Goal: Task Accomplishment & Management: Complete application form

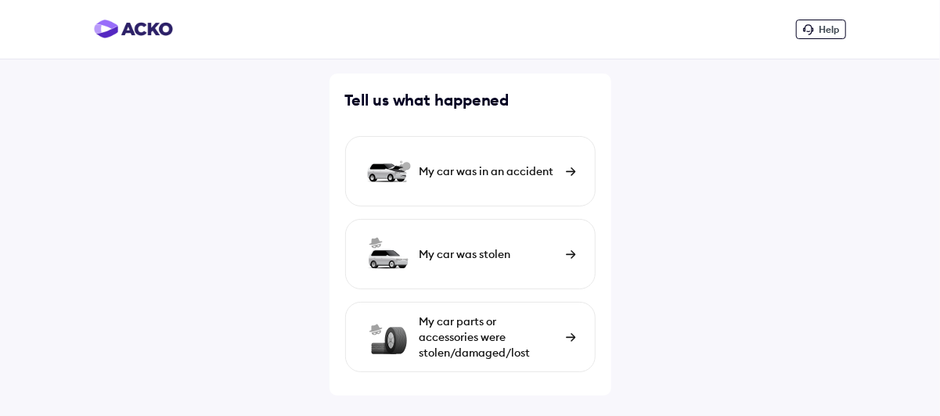
click at [524, 171] on div "My car was in an accident" at bounding box center [488, 172] width 139 height 16
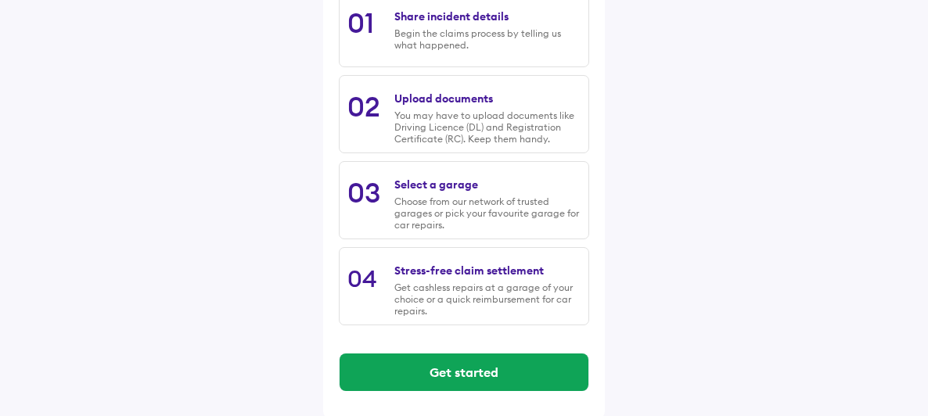
scroll to position [286, 0]
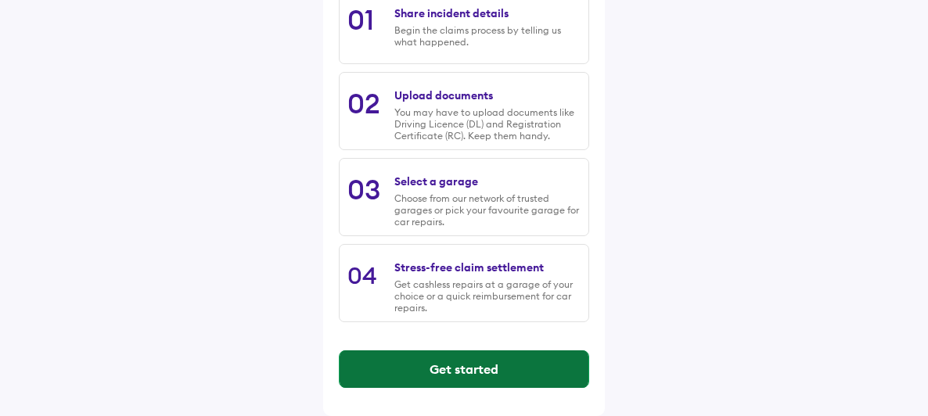
click at [482, 369] on button "Get started" at bounding box center [464, 370] width 249 height 38
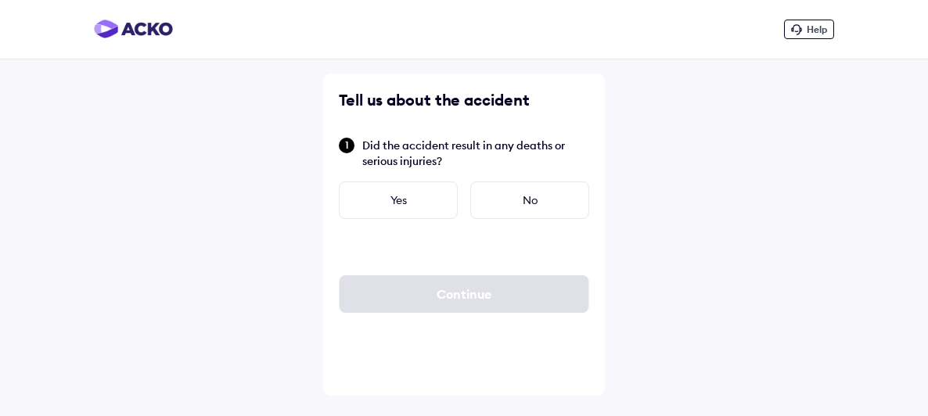
scroll to position [0, 0]
click at [507, 198] on div "No" at bounding box center [536, 201] width 119 height 38
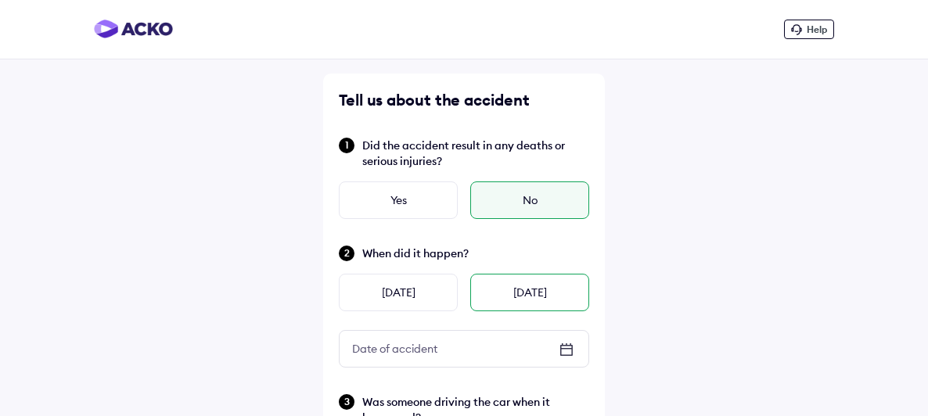
click at [498, 300] on div "Today" at bounding box center [529, 293] width 119 height 38
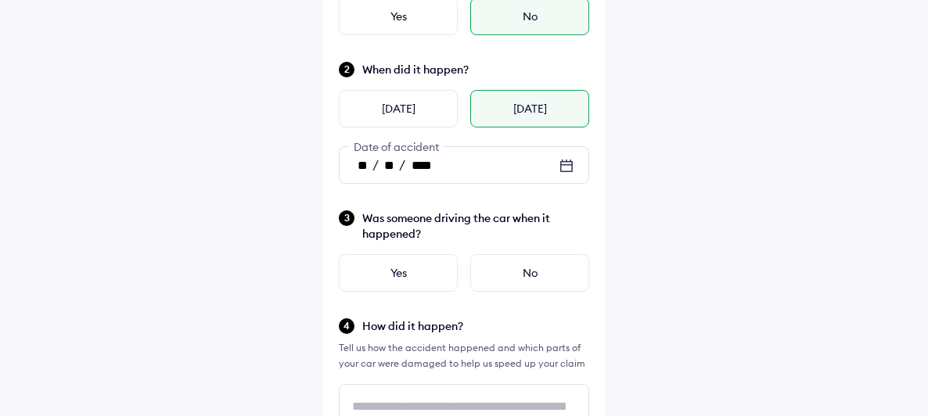
scroll to position [185, 0]
click at [506, 272] on div "No" at bounding box center [529, 273] width 119 height 38
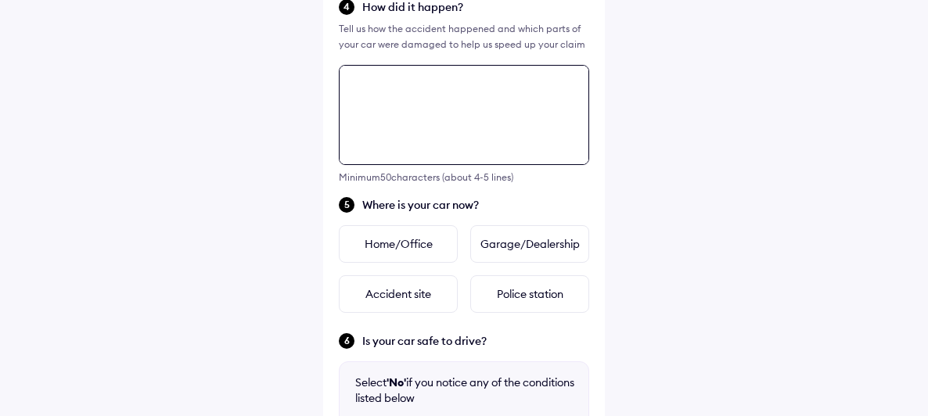
click at [434, 254] on div "Tell us about the accident Did the accident result in any deaths or serious inj…" at bounding box center [464, 165] width 282 height 1190
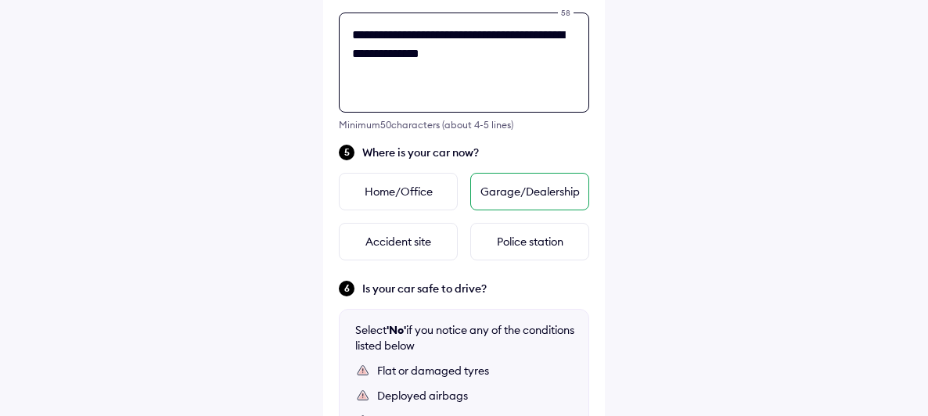
scroll to position [568, 0]
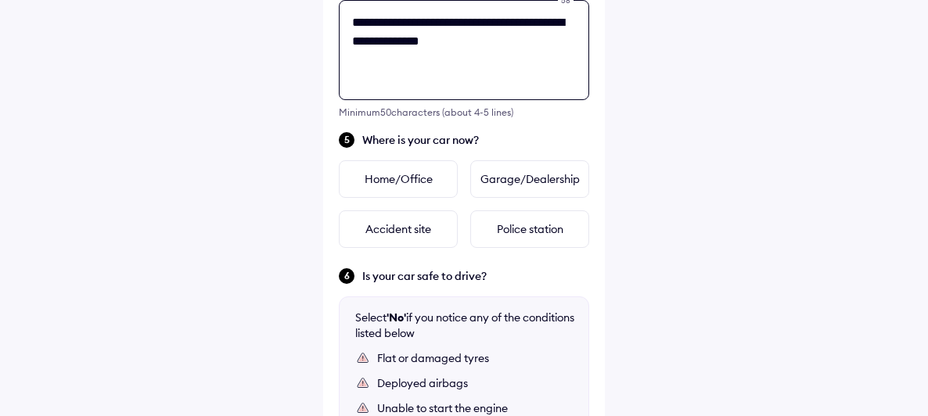
click at [517, 22] on textarea "**********" at bounding box center [464, 50] width 250 height 100
click at [560, 27] on textarea "**********" at bounding box center [464, 50] width 250 height 100
click at [540, 42] on textarea "**********" at bounding box center [464, 50] width 250 height 100
click at [362, 20] on textarea "**********" at bounding box center [464, 50] width 250 height 100
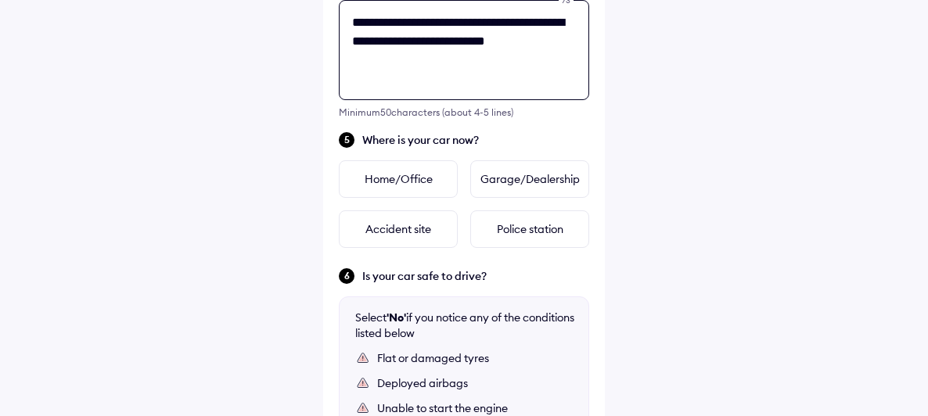
click at [362, 20] on textarea "**********" at bounding box center [464, 50] width 250 height 100
type textarea "**********"
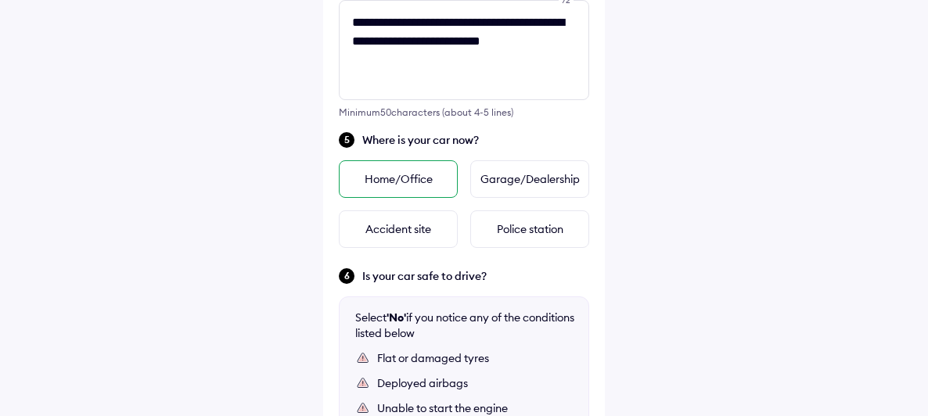
click at [413, 178] on div "Home/Office" at bounding box center [398, 179] width 119 height 38
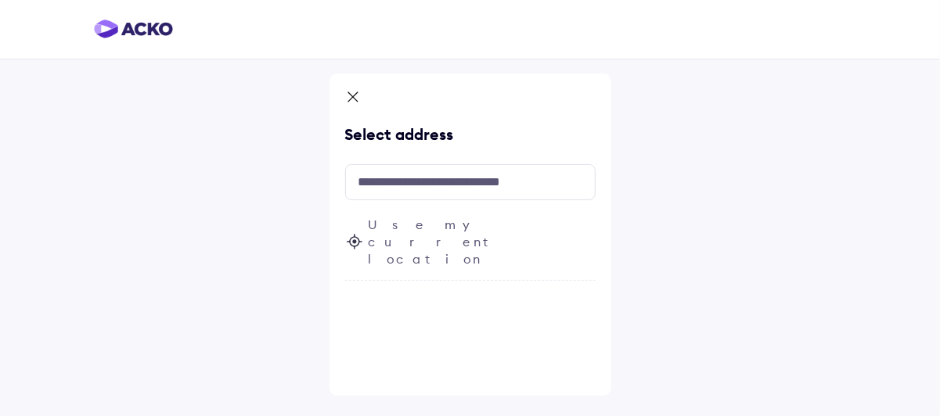
click at [351, 92] on icon at bounding box center [353, 98] width 16 height 19
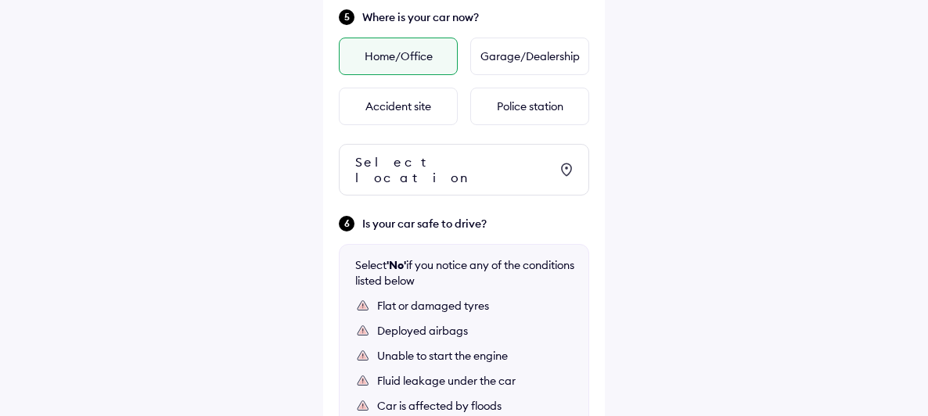
scroll to position [699, 0]
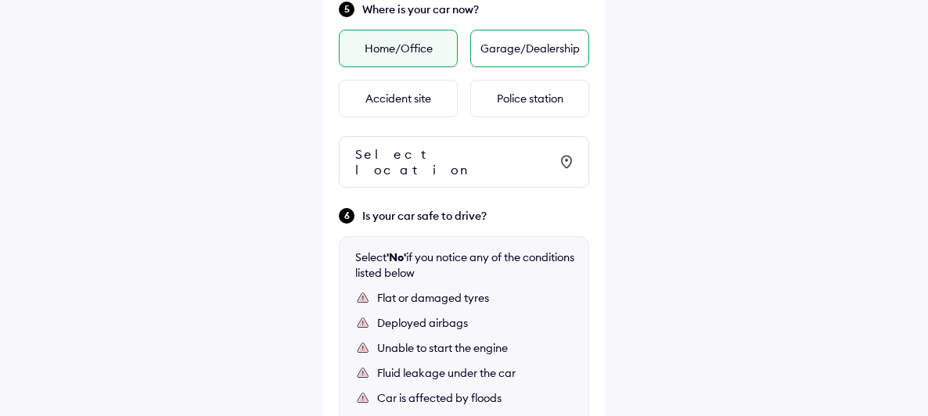
click at [529, 39] on div "Garage/Dealership" at bounding box center [529, 49] width 119 height 38
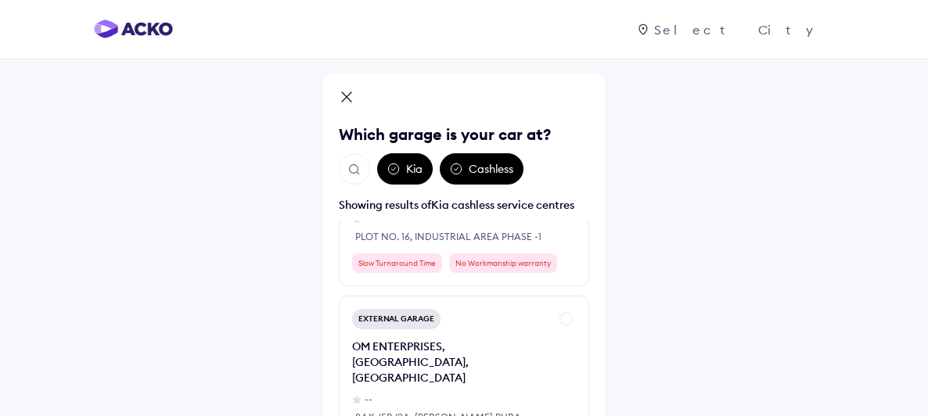
scroll to position [13555, 0]
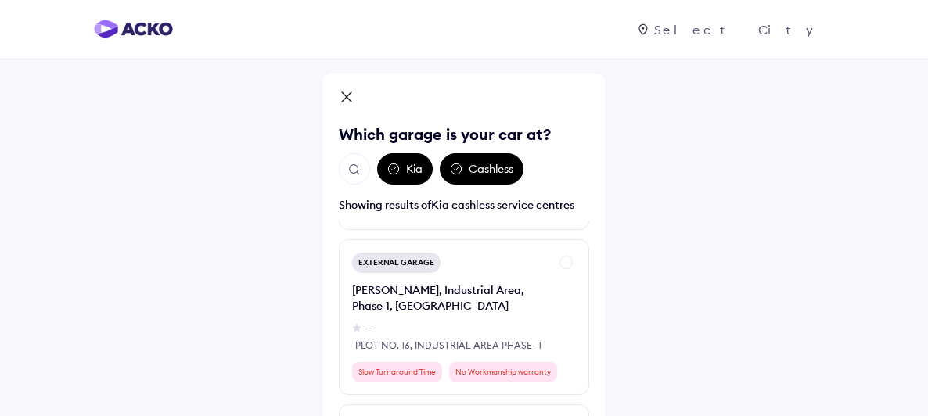
click at [348, 171] on img "Open search" at bounding box center [354, 170] width 14 height 14
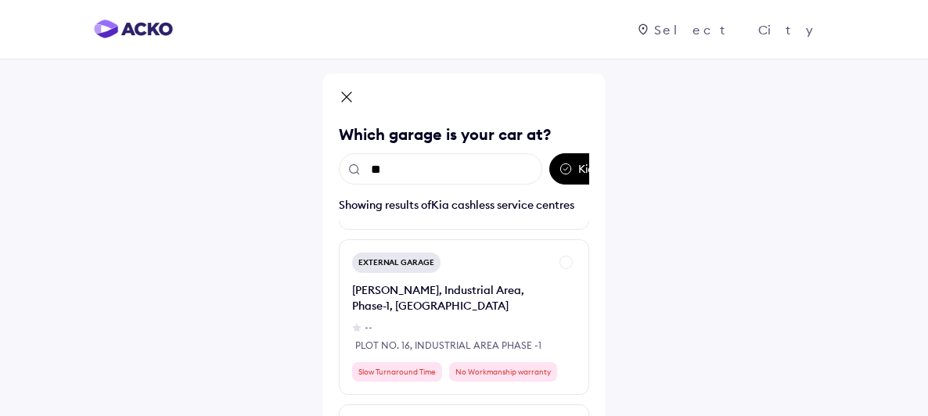
scroll to position [0, 0]
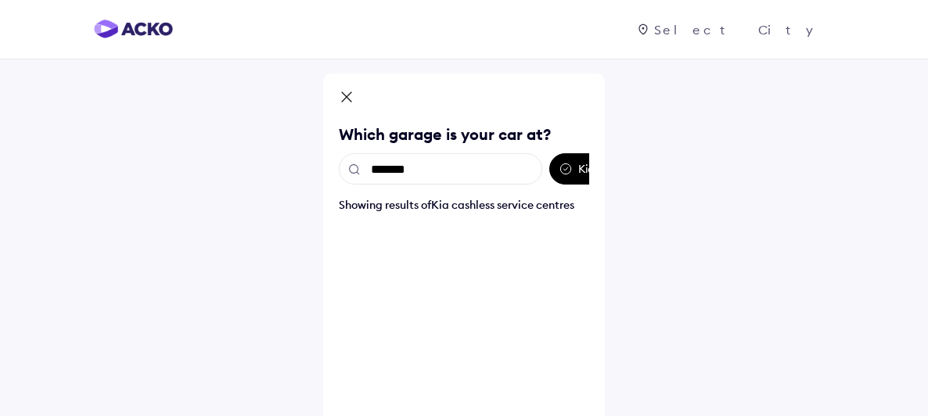
type input "********"
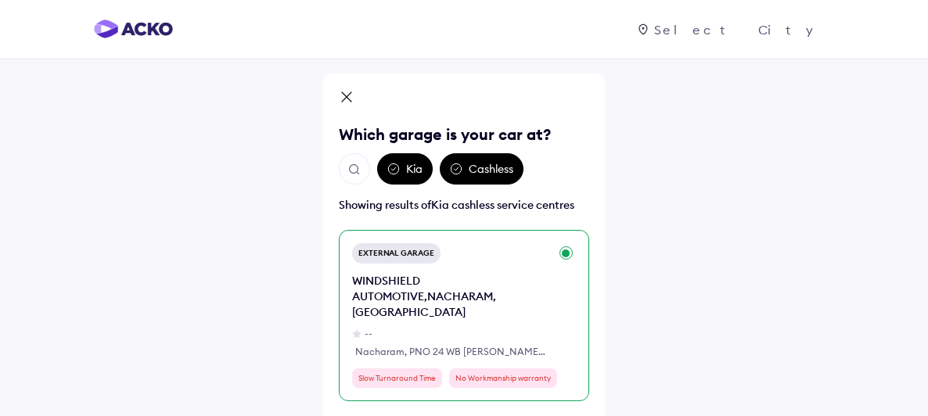
click at [441, 285] on div "WINDSHIELD AUTOMOTIVE,NACHARAM,HYDERABAD" at bounding box center [450, 296] width 197 height 47
click at [549, 279] on div "WINDSHIELD AUTOMOTIVE,NACHARAM,HYDERABAD" at bounding box center [450, 296] width 197 height 47
copy div "WINDSHIELD"
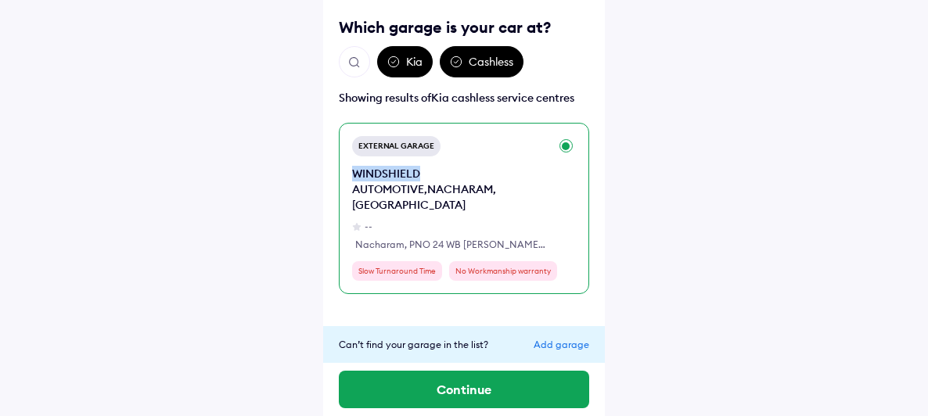
scroll to position [115, 0]
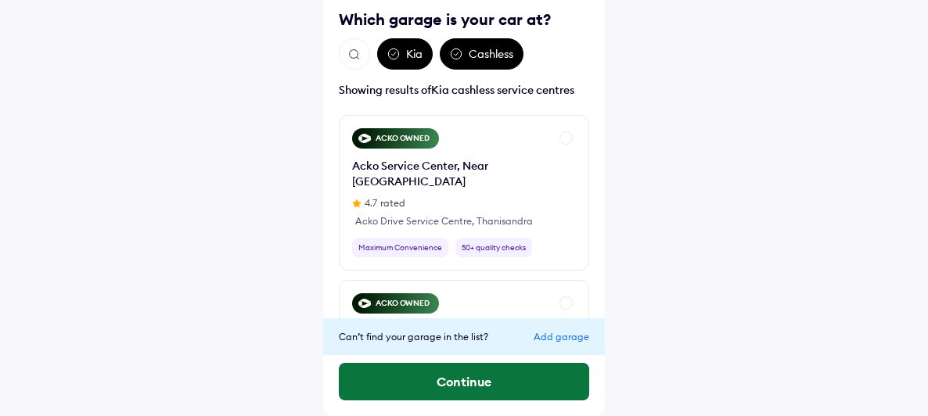
click at [515, 381] on button "Continue" at bounding box center [464, 382] width 250 height 38
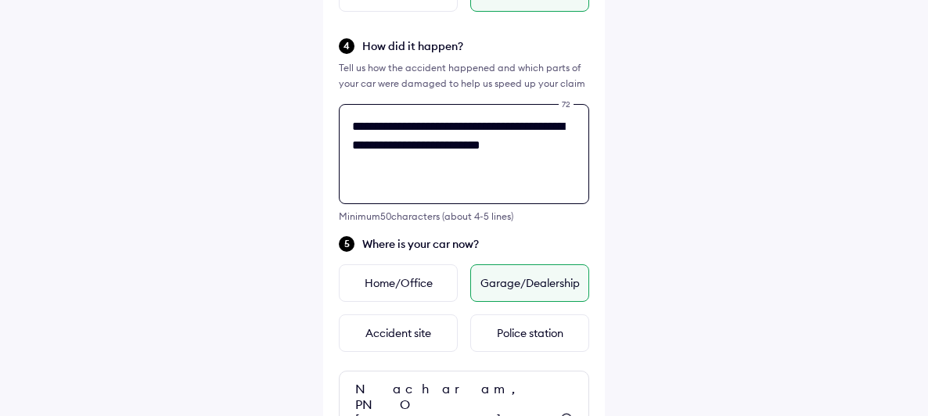
scroll to position [568, 0]
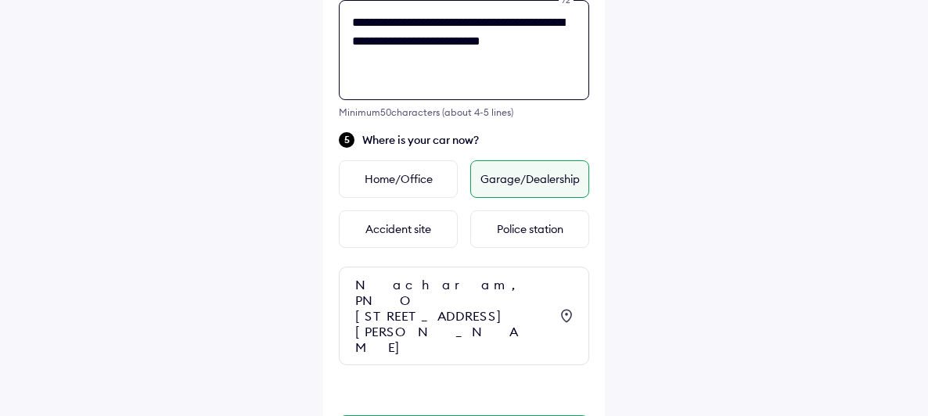
drag, startPoint x: 423, startPoint y: 228, endPoint x: 326, endPoint y: 167, distance: 114.6
click at [326, 167] on div "**********" at bounding box center [464, 2] width 282 height 995
paste textarea "**********"
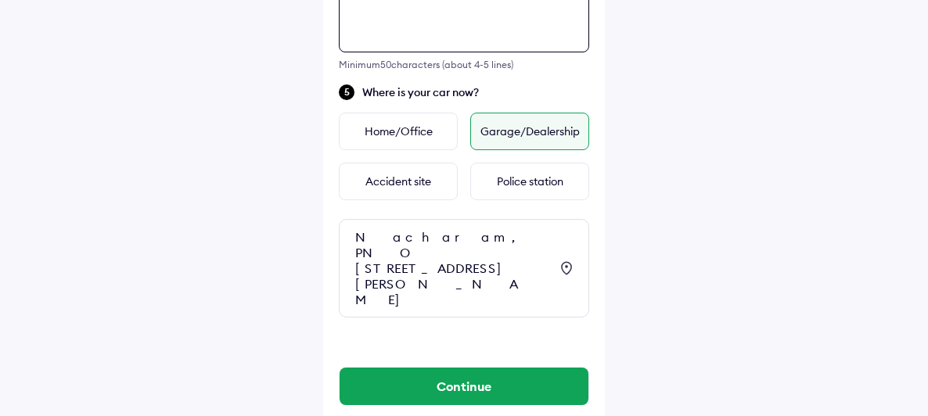
scroll to position [635, 0]
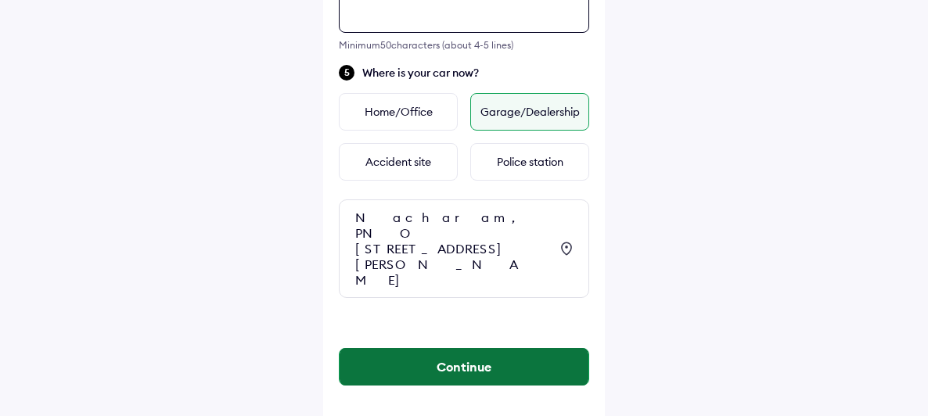
type textarea "**********"
click at [510, 348] on button "Continue" at bounding box center [464, 367] width 249 height 38
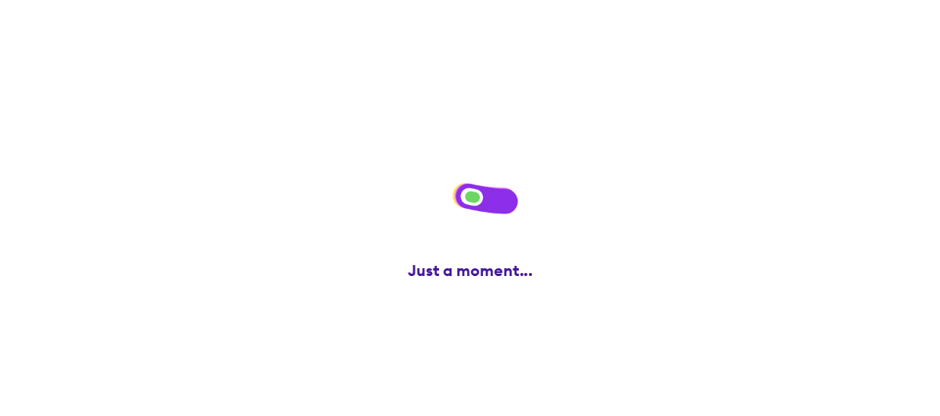
scroll to position [0, 0]
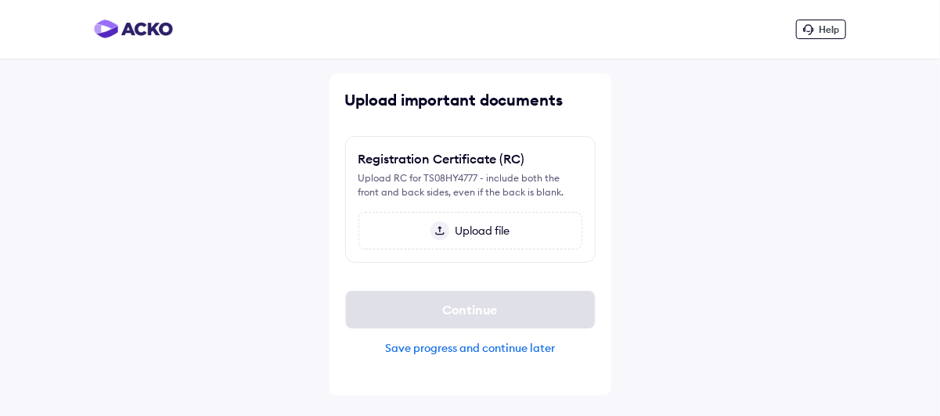
click at [475, 348] on div "Save progress and continue later" at bounding box center [470, 348] width 250 height 14
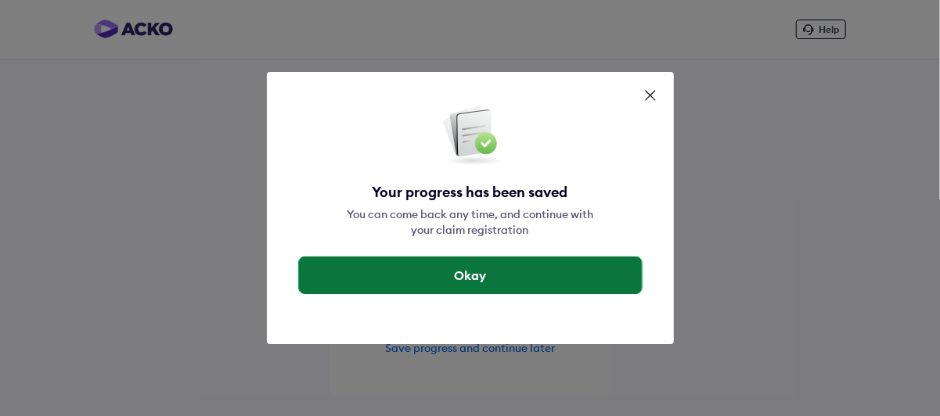
click at [517, 273] on button "Okay" at bounding box center [470, 276] width 343 height 38
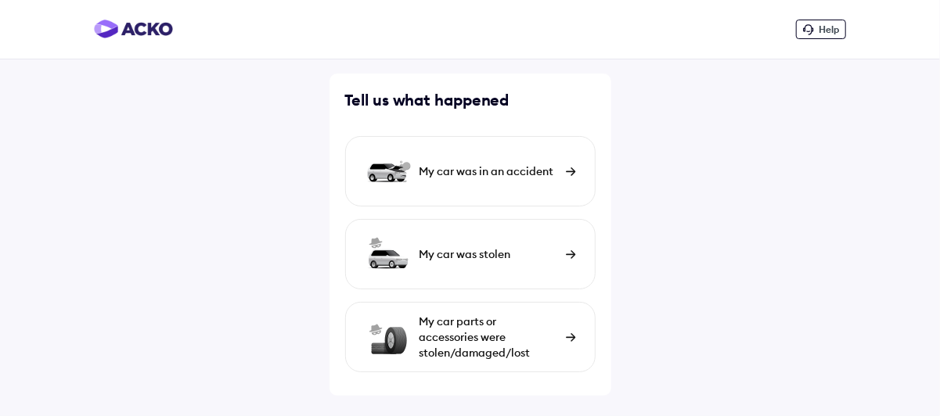
click at [506, 168] on div "My car was in an accident" at bounding box center [488, 172] width 139 height 16
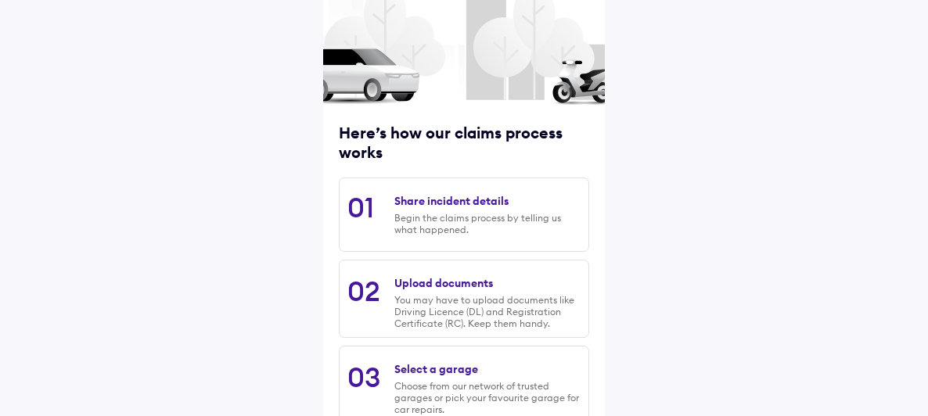
scroll to position [286, 0]
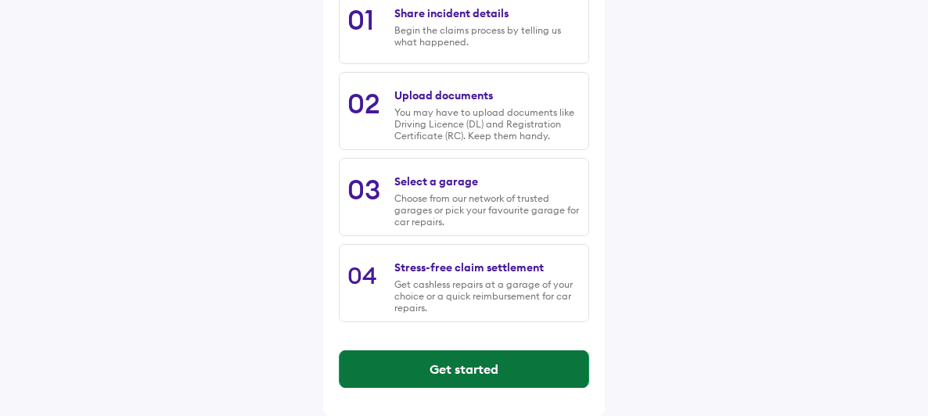
click at [488, 356] on button "Get started" at bounding box center [464, 370] width 249 height 38
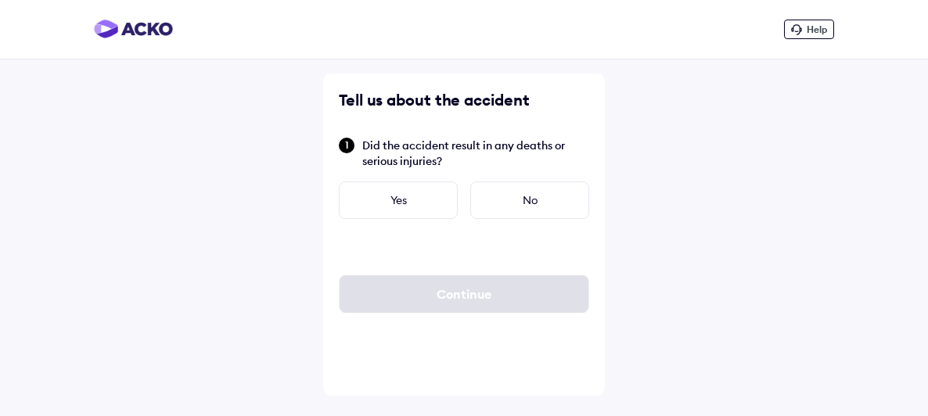
scroll to position [0, 0]
click at [511, 190] on div "No" at bounding box center [536, 201] width 119 height 38
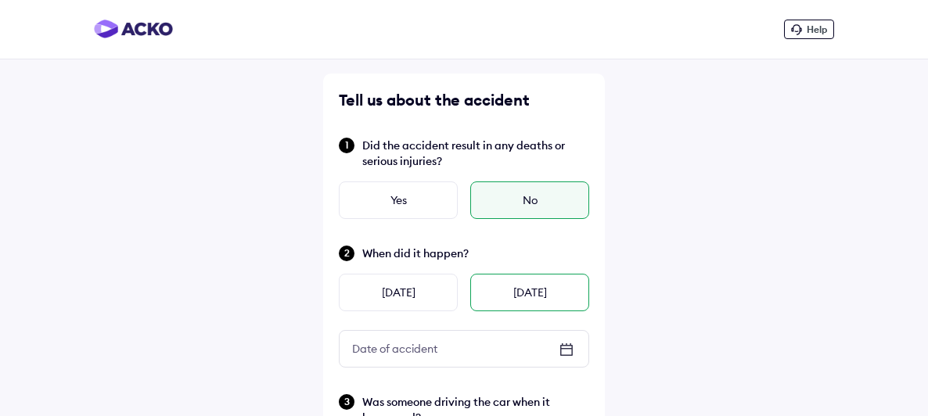
click at [513, 292] on div "Today" at bounding box center [529, 293] width 119 height 38
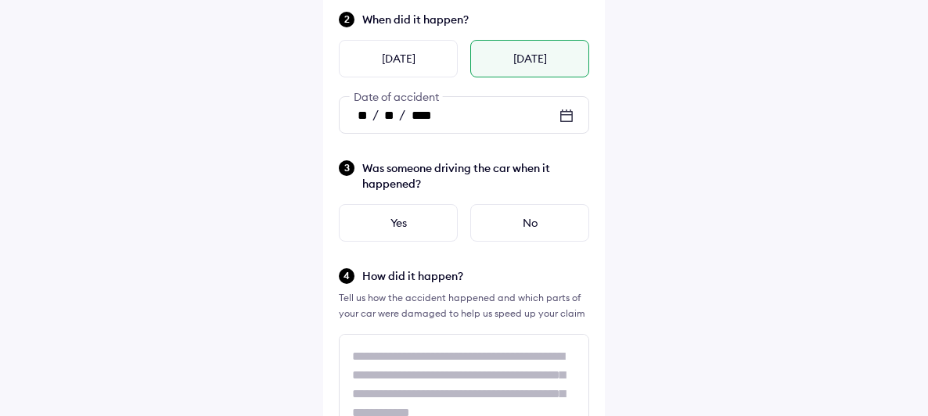
scroll to position [235, 0]
click at [524, 219] on div "No" at bounding box center [529, 222] width 119 height 38
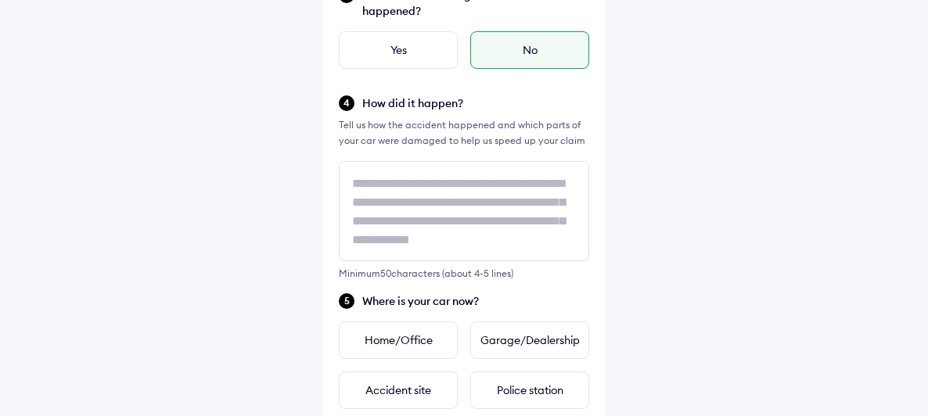
scroll to position [412, 0]
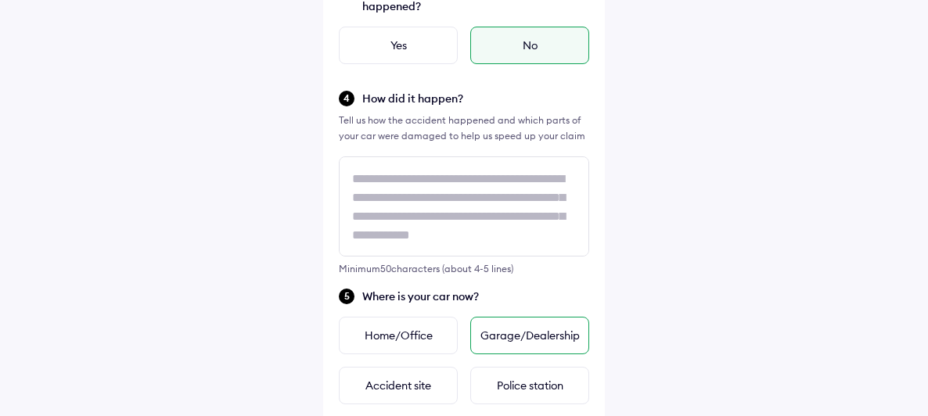
click at [542, 326] on div "Garage/Dealership" at bounding box center [529, 336] width 119 height 38
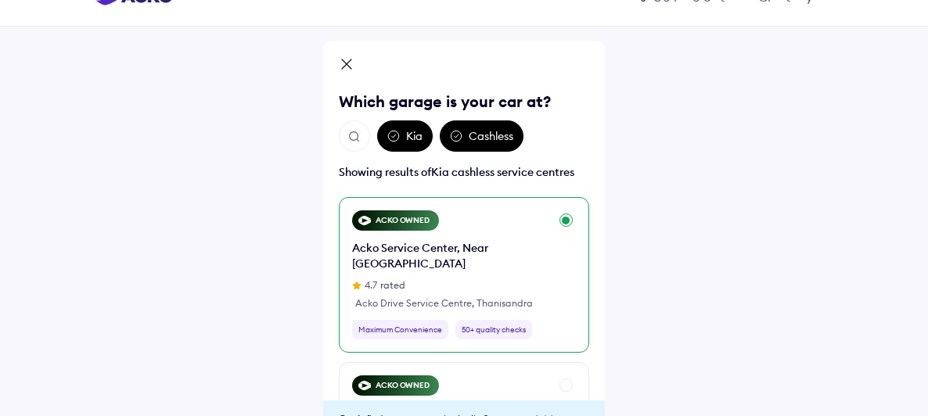
scroll to position [115, 0]
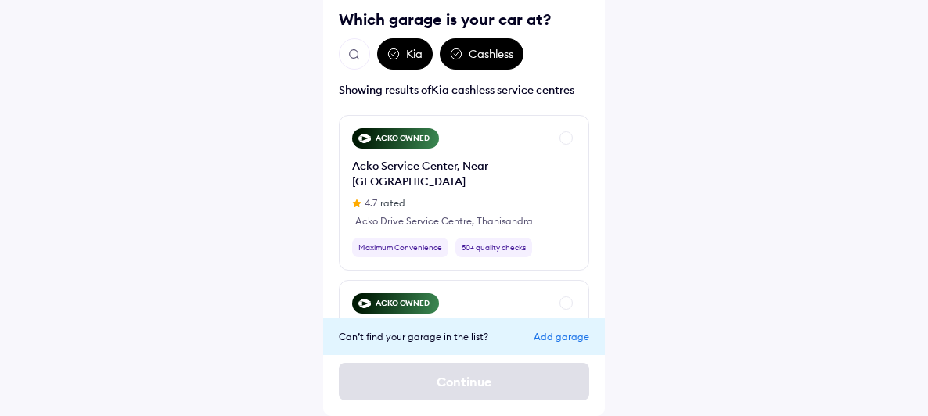
click at [357, 52] on img "Open search" at bounding box center [354, 55] width 14 height 14
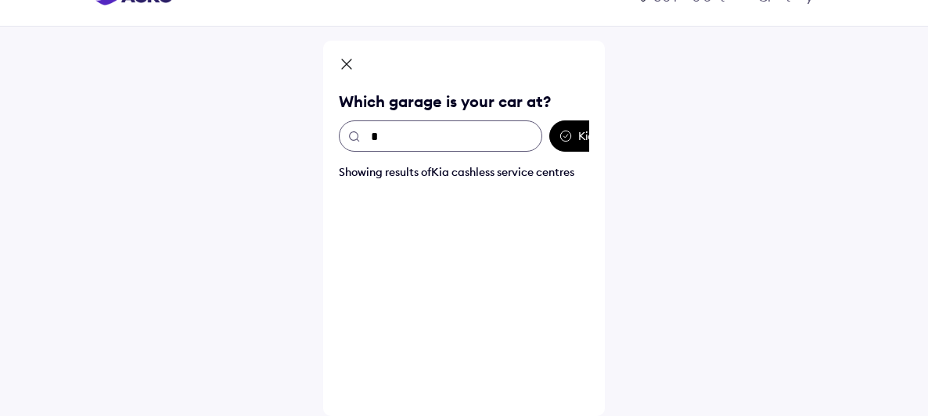
scroll to position [33, 0]
type input "*"
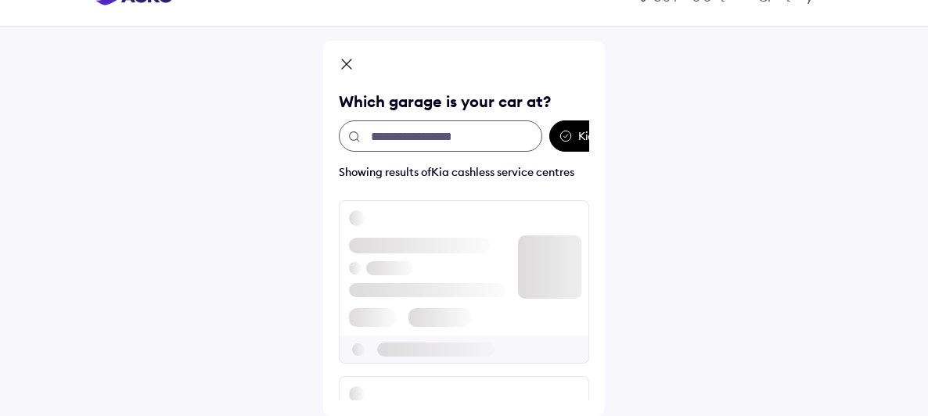
paste input "**********"
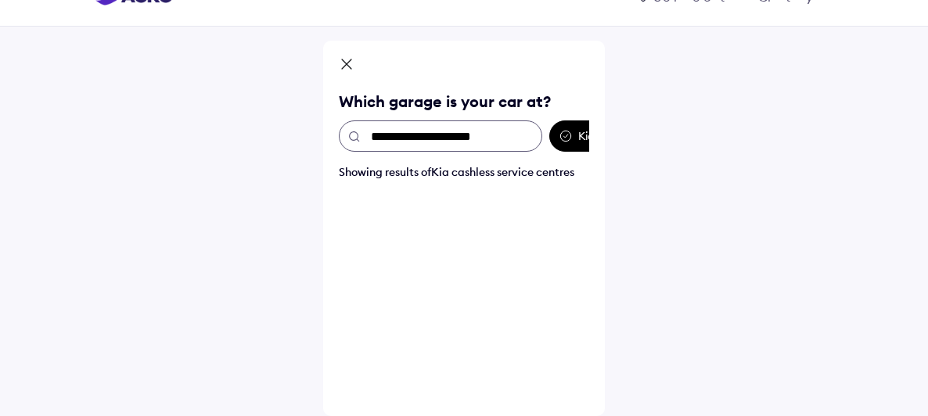
scroll to position [0, 0]
type input "*"
type input "*****"
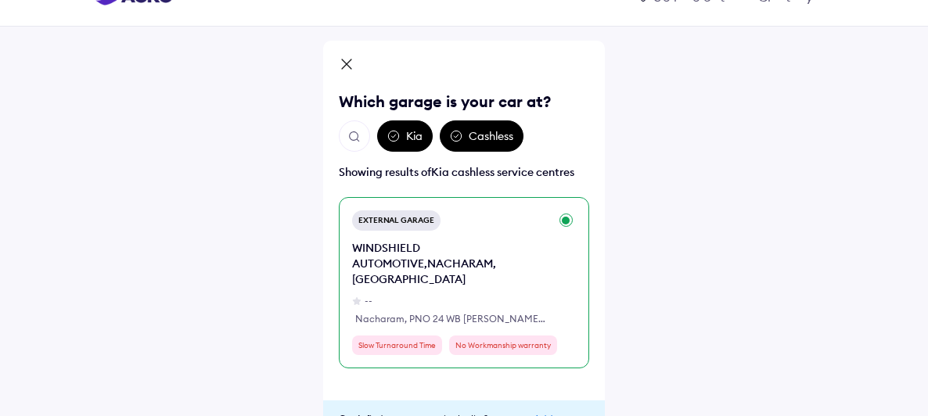
click at [442, 245] on div "WINDSHIELD AUTOMOTIVE,NACHARAM,HYDERABAD" at bounding box center [450, 263] width 197 height 47
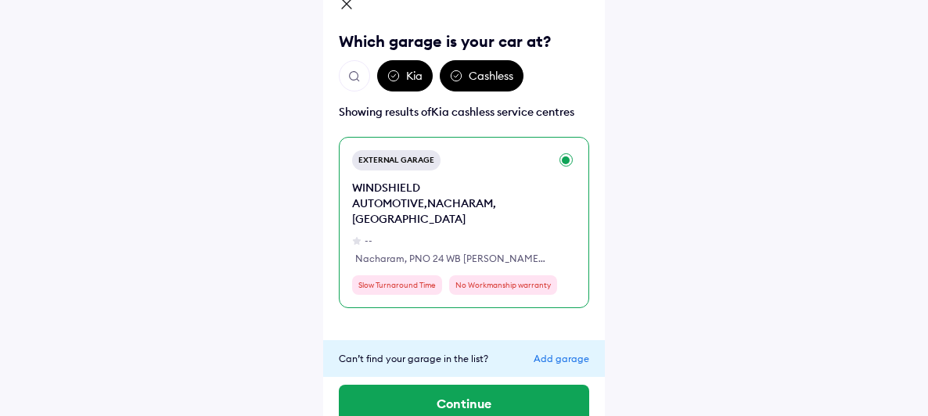
scroll to position [115, 0]
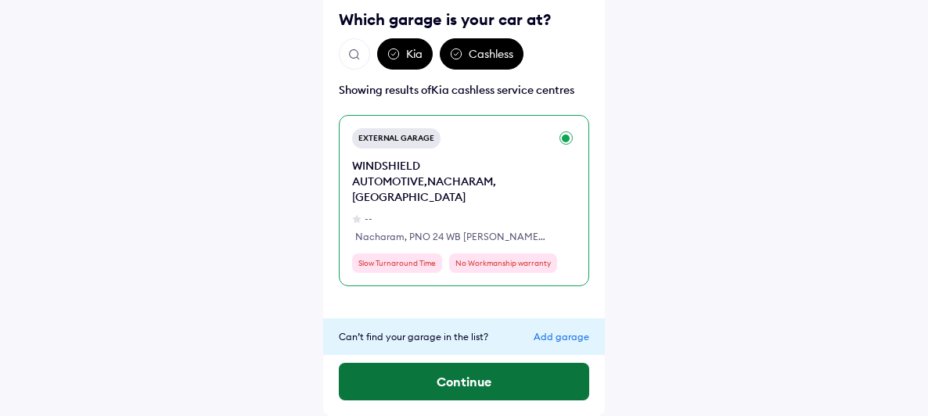
click at [484, 381] on button "Continue" at bounding box center [464, 382] width 250 height 38
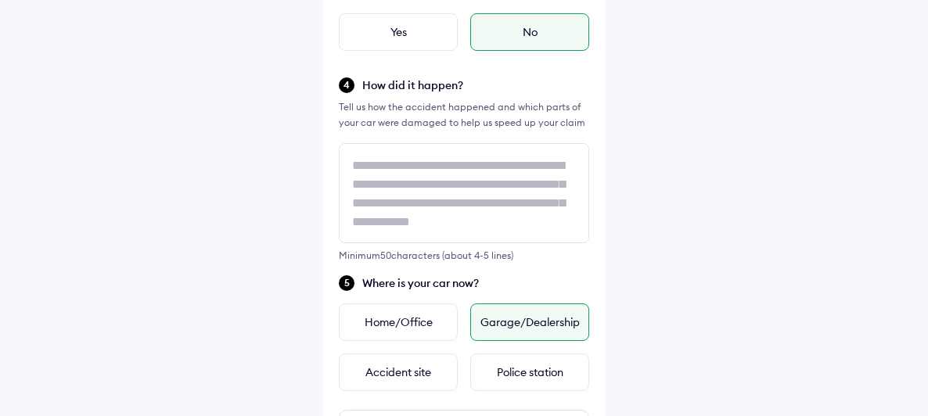
scroll to position [424, 0]
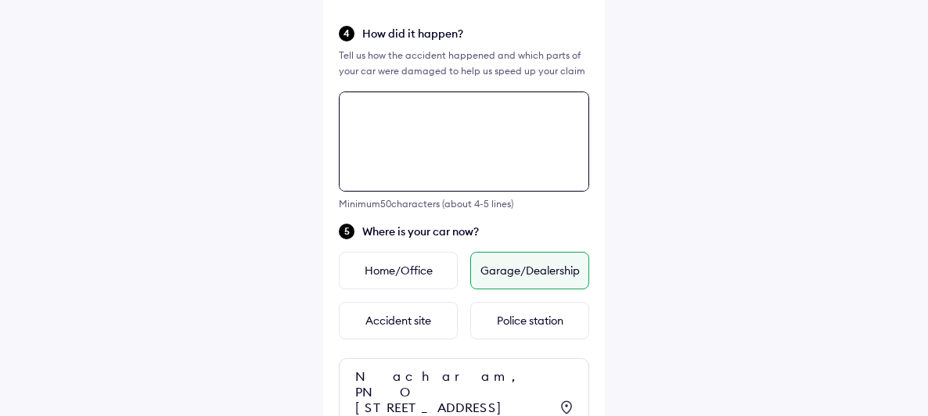
click at [444, 160] on div "Tell us about the accident Did the accident result in any deaths or serious inj…" at bounding box center [464, 94] width 282 height 995
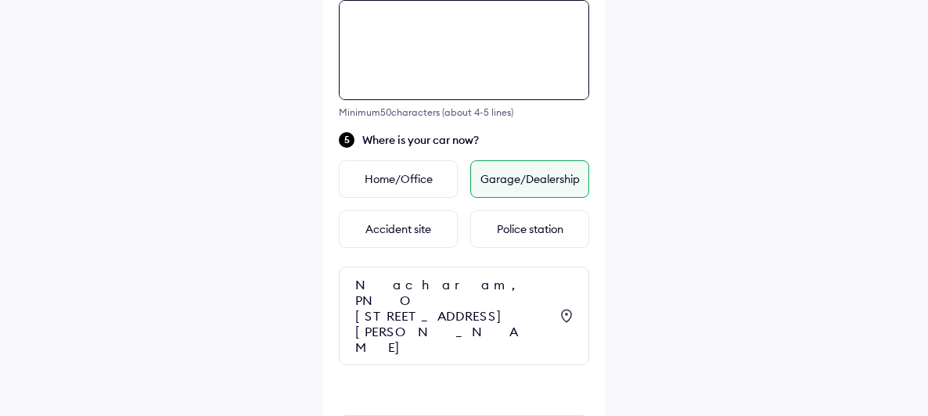
paste textarea "**********"
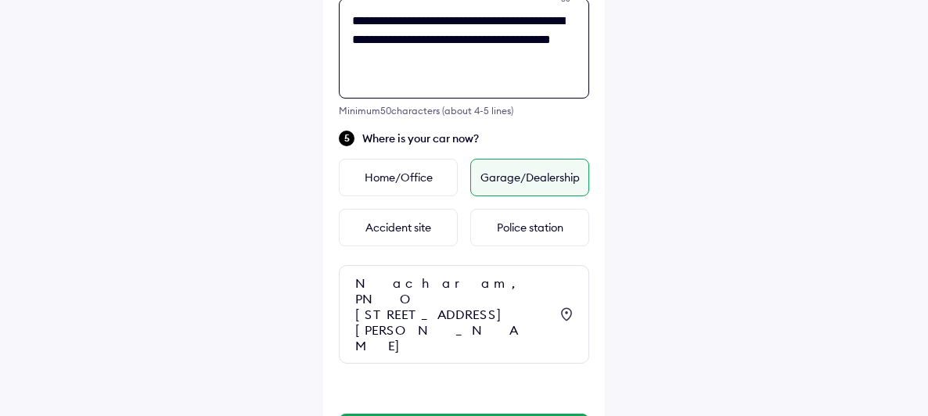
scroll to position [635, 0]
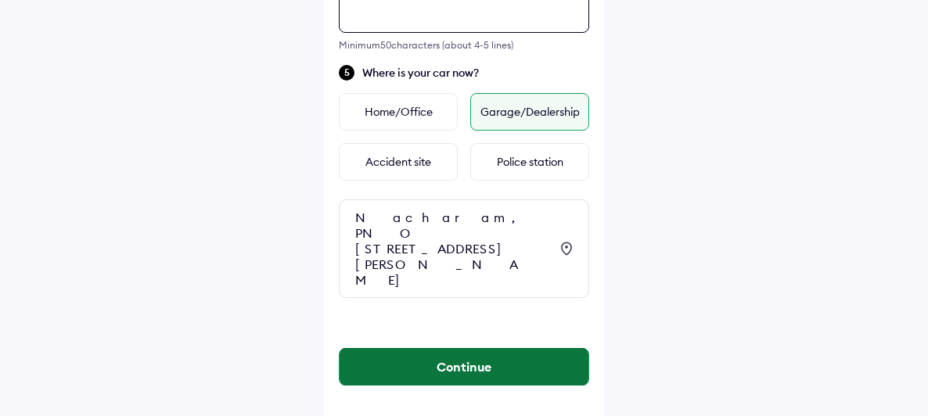
type textarea "**********"
click at [517, 348] on button "Continue" at bounding box center [464, 367] width 249 height 38
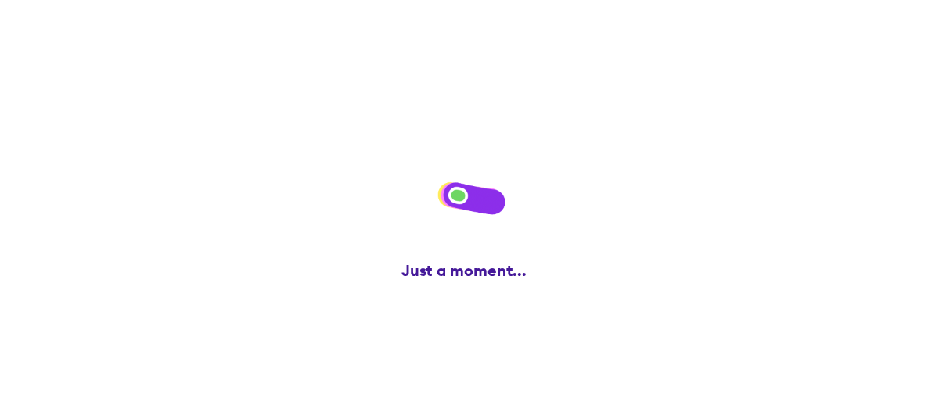
scroll to position [0, 0]
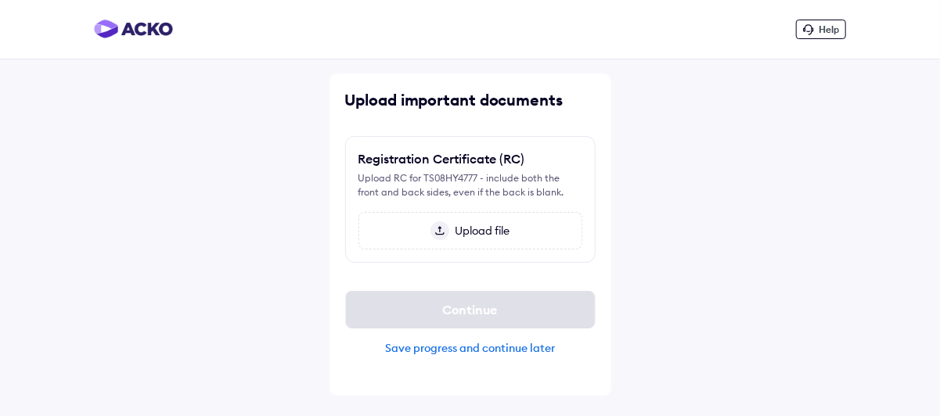
click at [509, 239] on div "Upload file" at bounding box center [470, 231] width 224 height 38
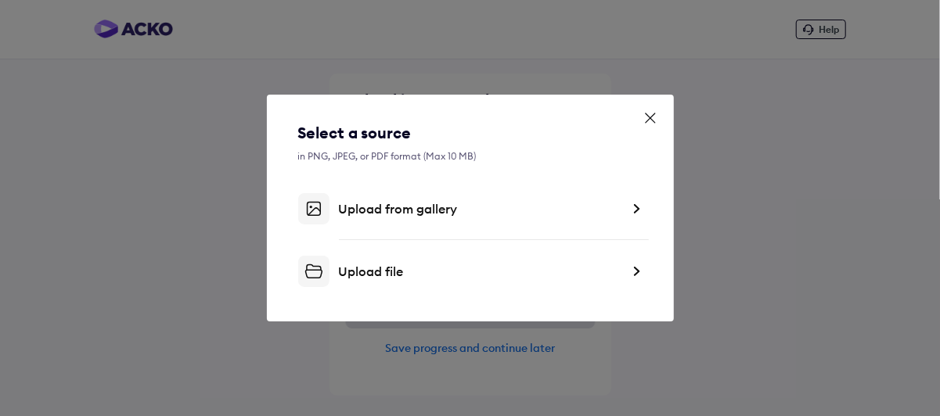
click at [500, 280] on div "Upload file" at bounding box center [470, 271] width 344 height 31
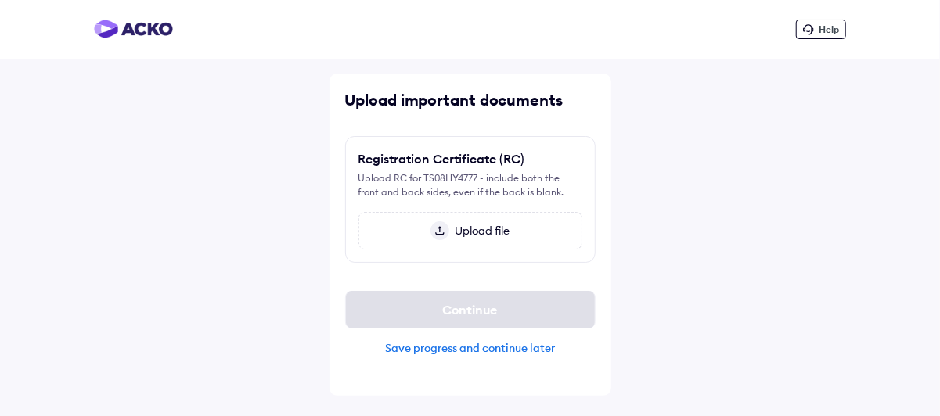
click at [468, 236] on span "Upload file" at bounding box center [479, 231] width 61 height 14
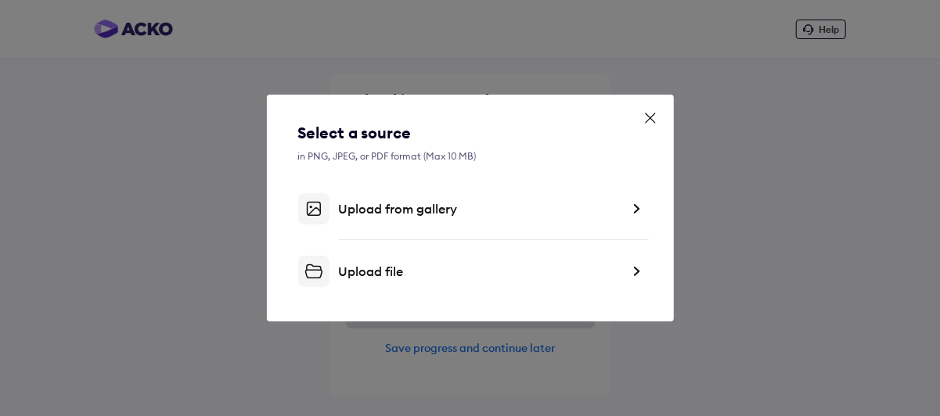
click at [426, 267] on div "Upload file" at bounding box center [480, 272] width 282 height 16
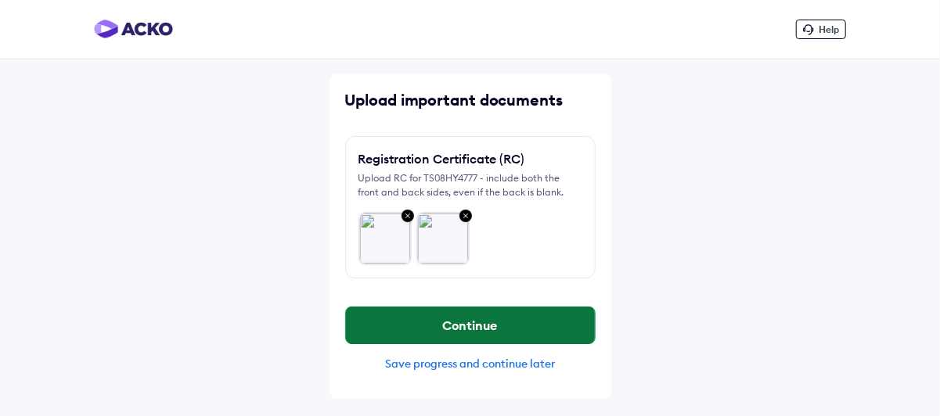
click at [460, 322] on button "Continue" at bounding box center [470, 326] width 249 height 38
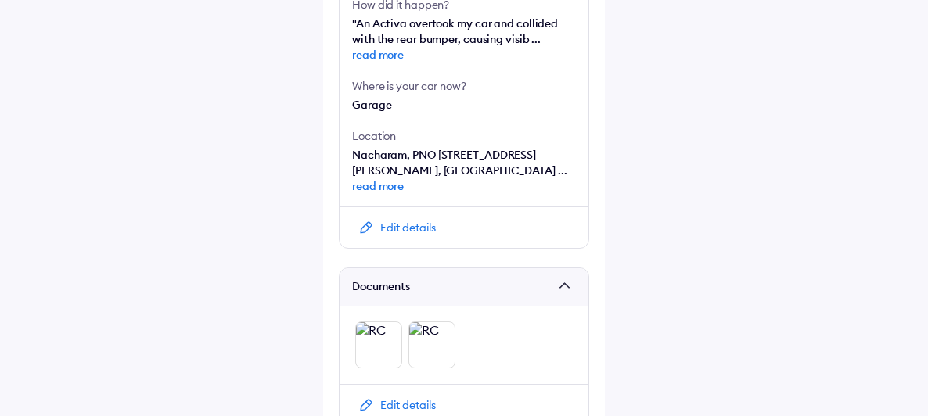
scroll to position [673, 0]
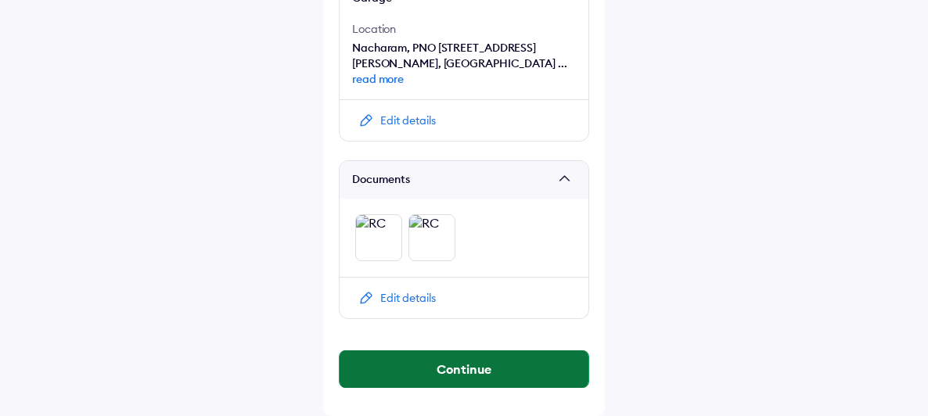
click at [475, 363] on button "Continue" at bounding box center [464, 370] width 249 height 38
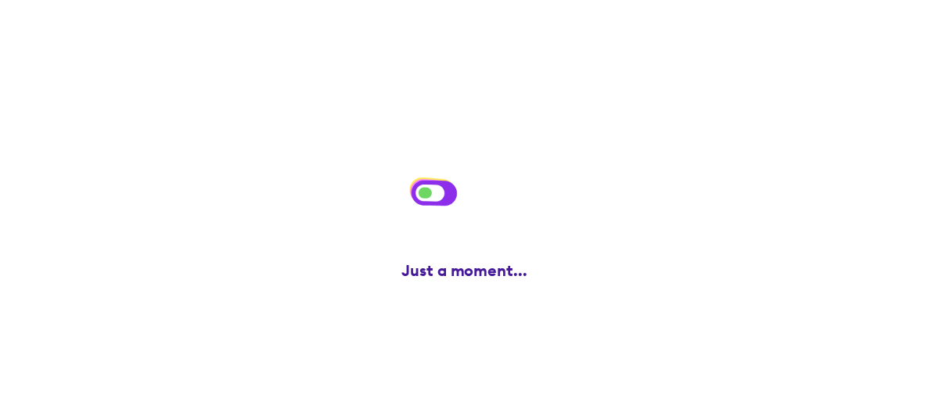
scroll to position [0, 0]
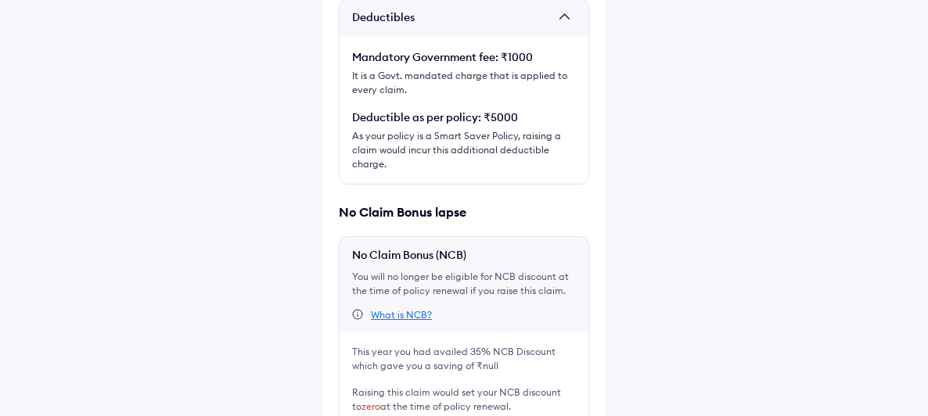
scroll to position [443, 0]
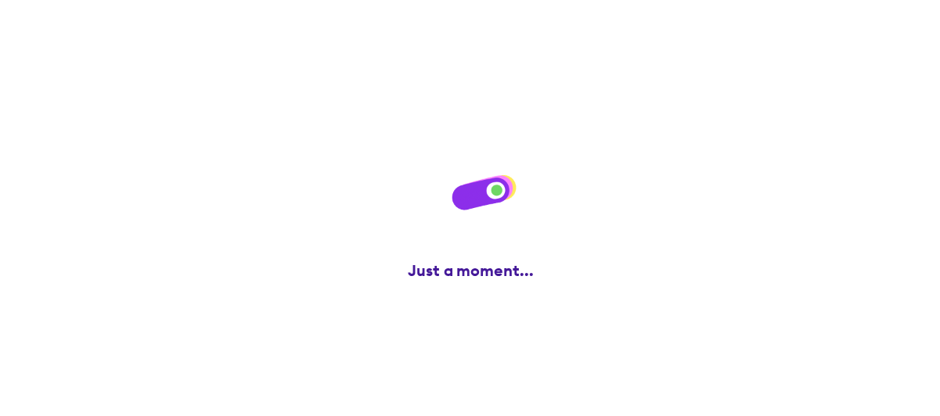
scroll to position [0, 0]
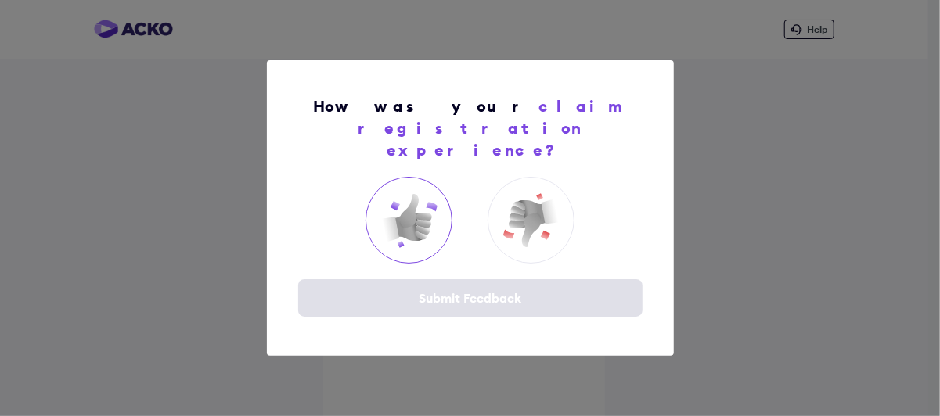
click at [419, 211] on img at bounding box center [409, 220] width 63 height 63
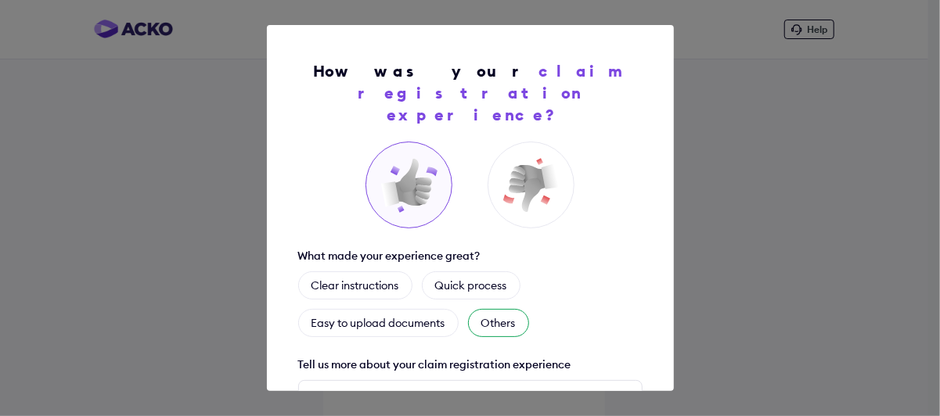
click at [509, 309] on div "Others" at bounding box center [498, 323] width 61 height 28
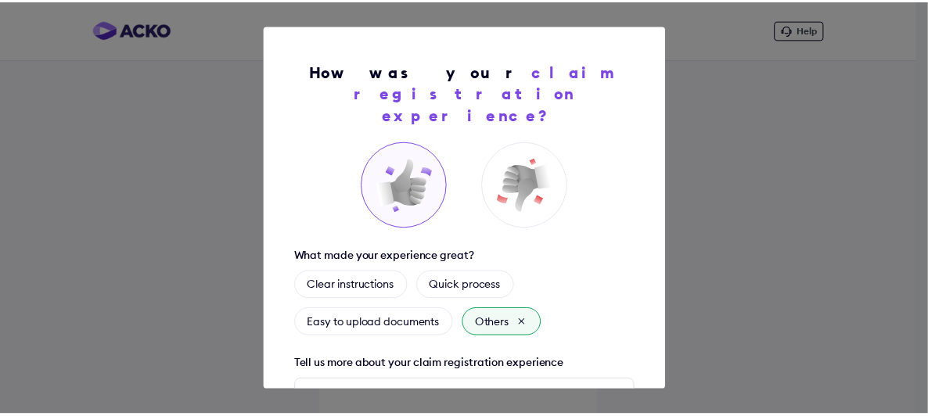
scroll to position [177, 0]
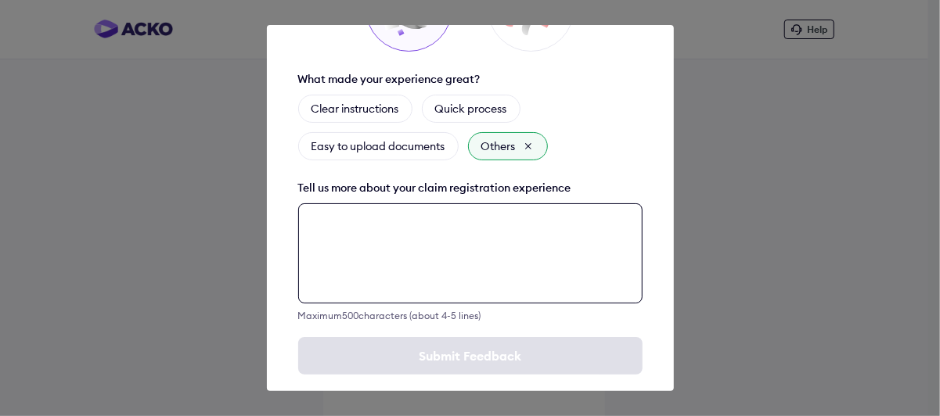
click at [450, 239] on textarea at bounding box center [470, 253] width 344 height 100
type textarea "*"
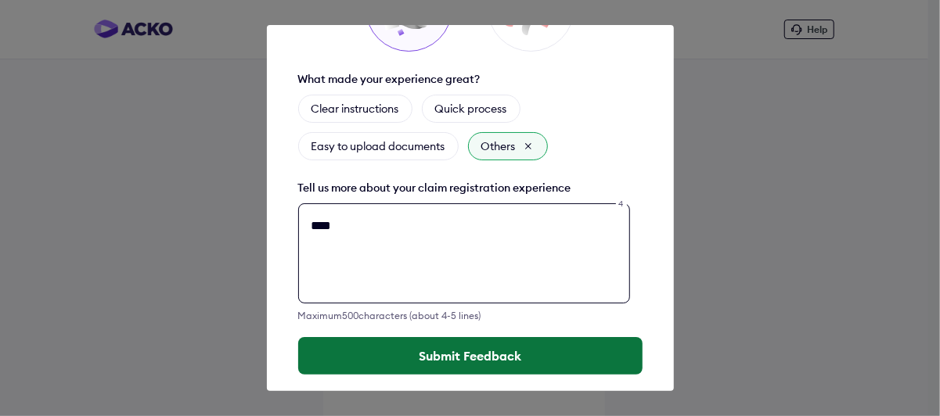
type textarea "****"
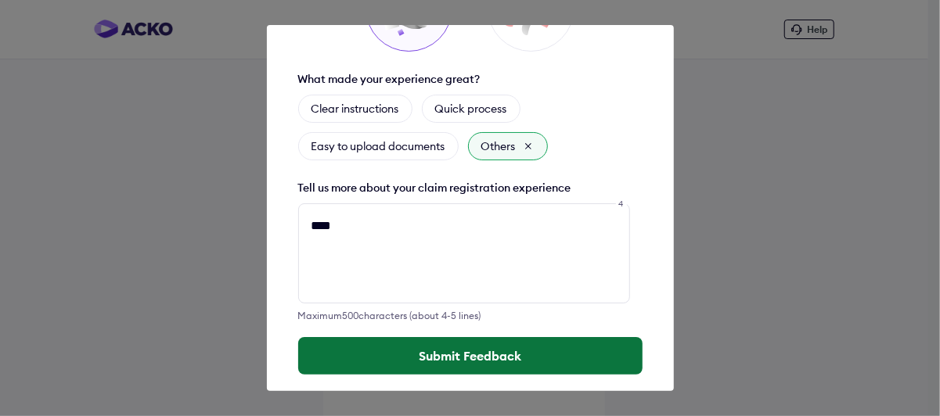
click at [449, 337] on button "Submit Feedback" at bounding box center [470, 356] width 344 height 38
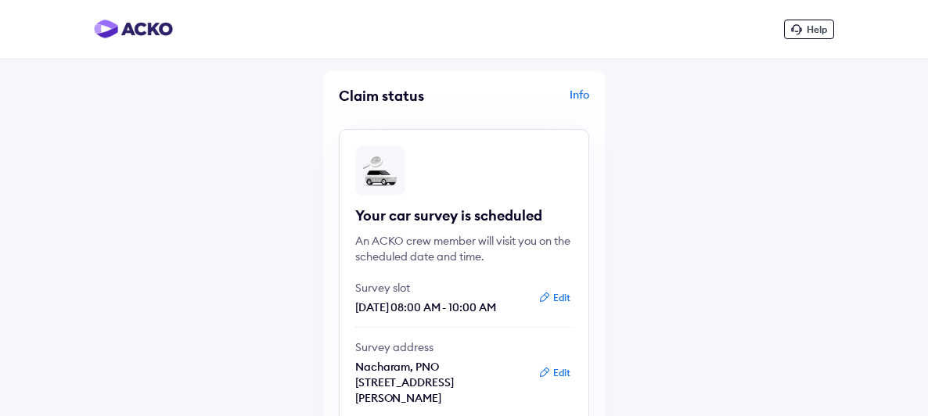
click at [560, 297] on button "Edit" at bounding box center [554, 298] width 41 height 16
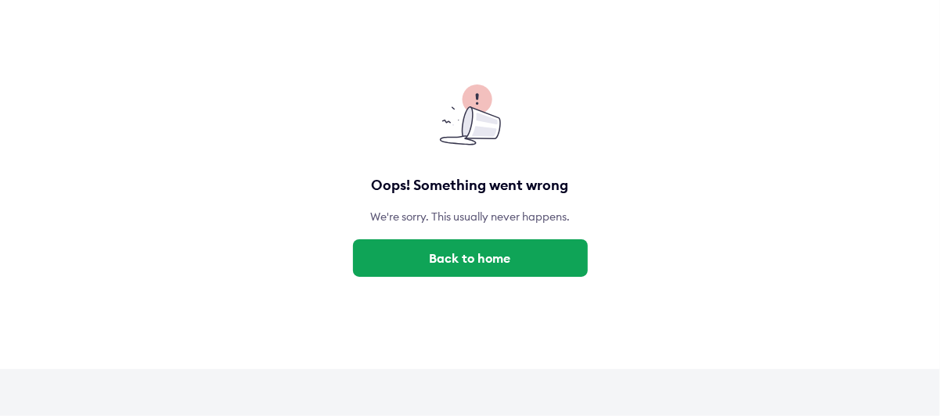
click at [499, 258] on button "Back to home" at bounding box center [470, 258] width 235 height 38
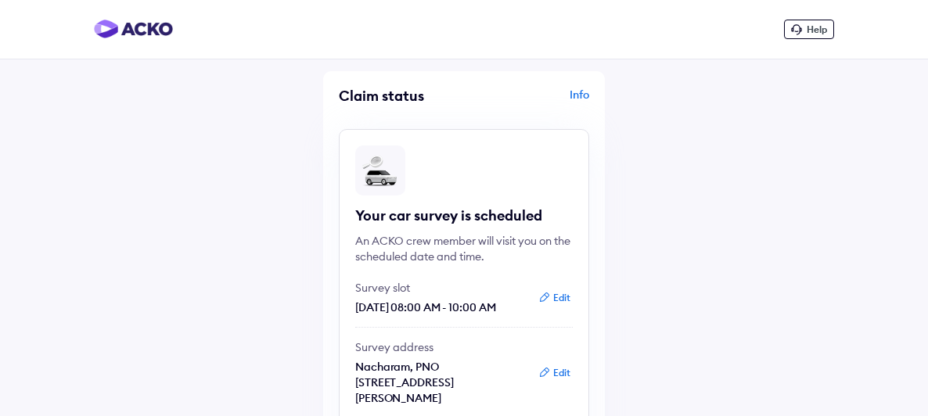
click at [560, 294] on button "Edit" at bounding box center [554, 298] width 41 height 16
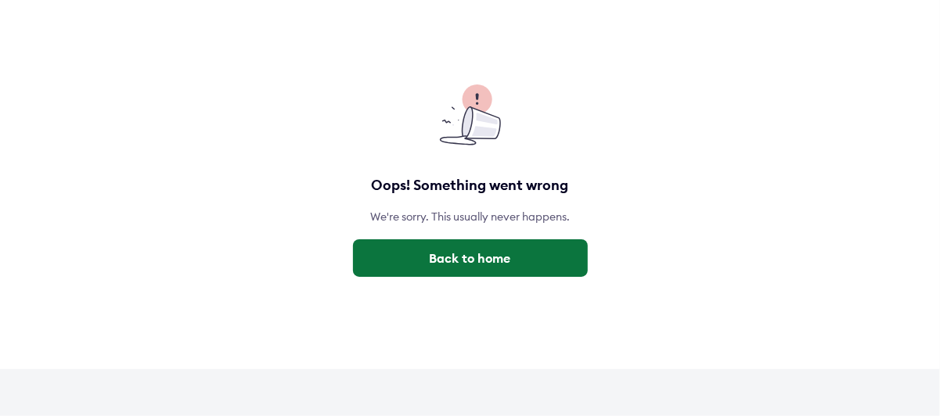
click at [518, 261] on button "Back to home" at bounding box center [470, 258] width 235 height 38
click at [452, 264] on button "Back to home" at bounding box center [470, 258] width 235 height 38
click at [459, 268] on button "Back to home" at bounding box center [470, 258] width 235 height 38
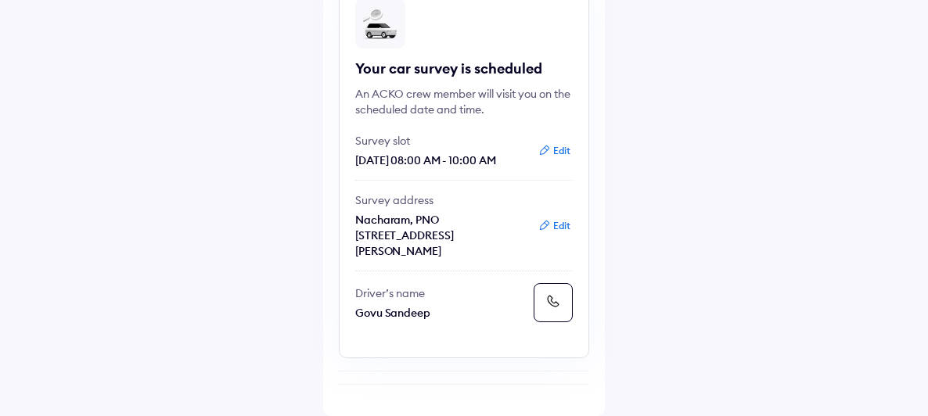
scroll to position [153, 0]
click at [549, 144] on icon at bounding box center [544, 150] width 13 height 13
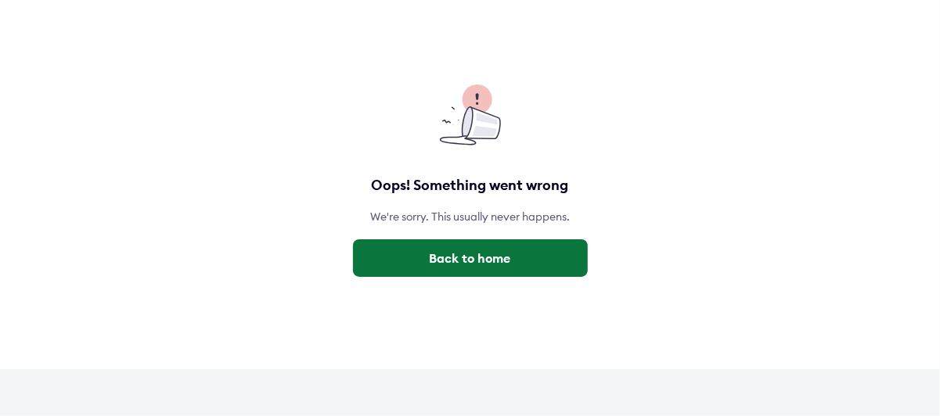
click at [509, 250] on button "Back to home" at bounding box center [470, 258] width 235 height 38
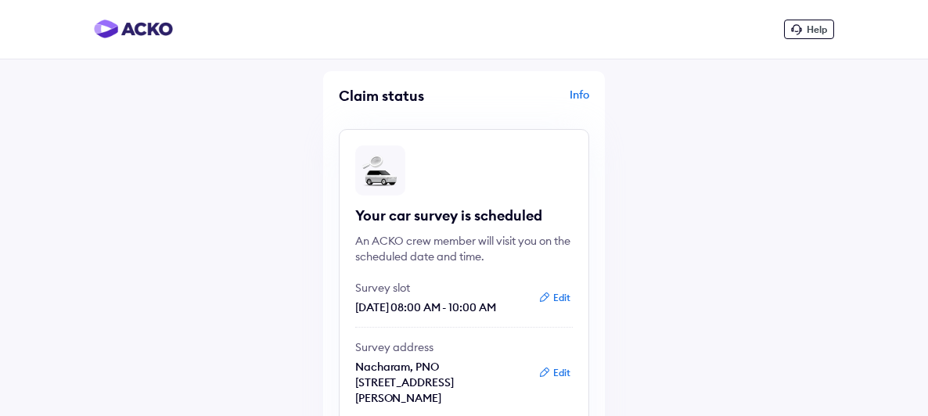
click at [547, 295] on icon at bounding box center [544, 297] width 13 height 13
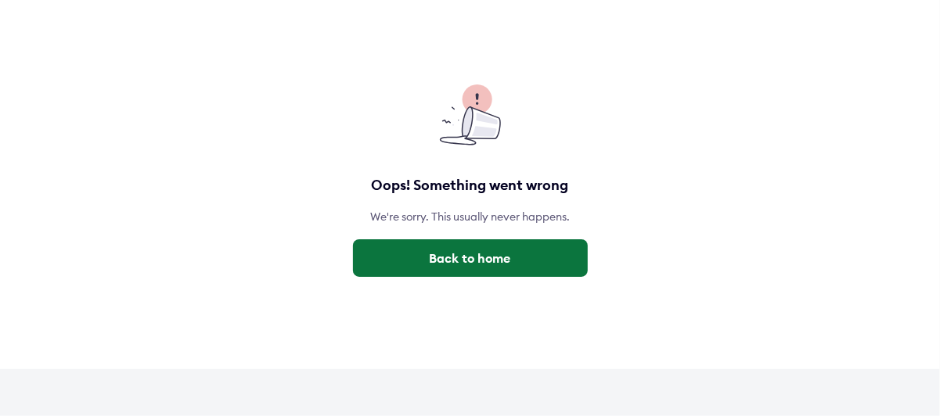
click at [516, 261] on button "Back to home" at bounding box center [470, 258] width 235 height 38
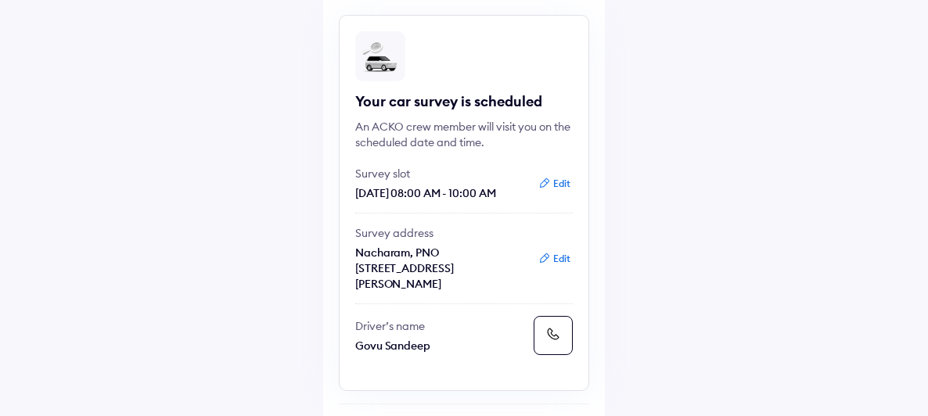
scroll to position [125, 0]
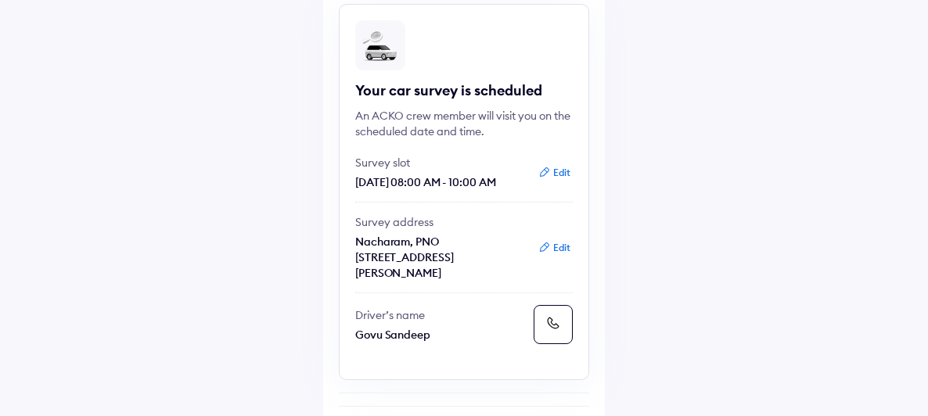
click at [388, 343] on p "Govu Sandeep" at bounding box center [441, 335] width 172 height 16
click at [562, 336] on button at bounding box center [553, 324] width 39 height 39
click at [560, 170] on button "Edit" at bounding box center [554, 173] width 41 height 16
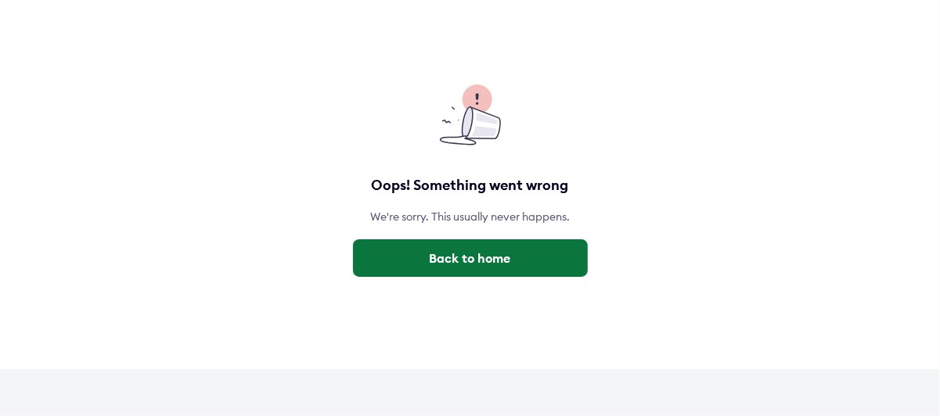
click at [518, 257] on button "Back to home" at bounding box center [470, 258] width 235 height 38
